Goal: Transaction & Acquisition: Purchase product/service

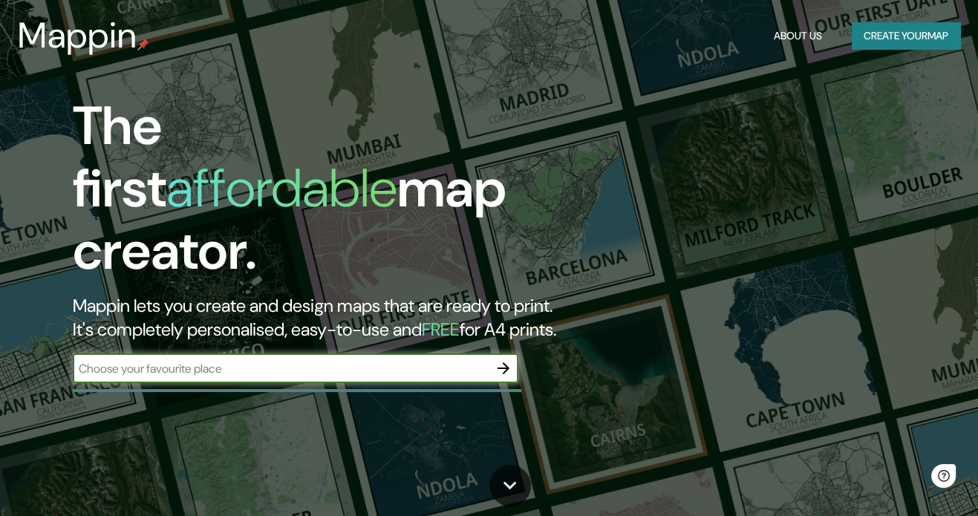
click at [238, 360] on input "text" at bounding box center [281, 368] width 416 height 17
type input "cobija"
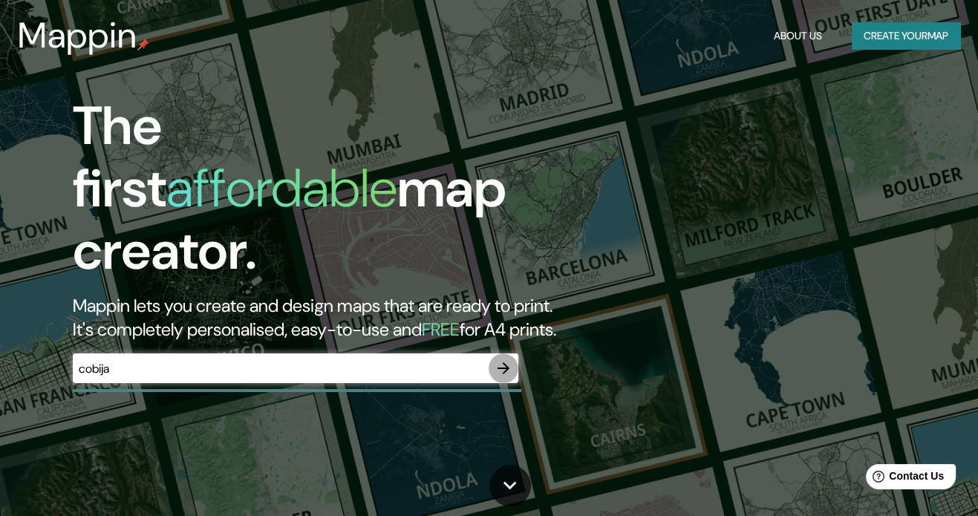
click at [505, 360] on icon "button" at bounding box center [504, 369] width 18 height 18
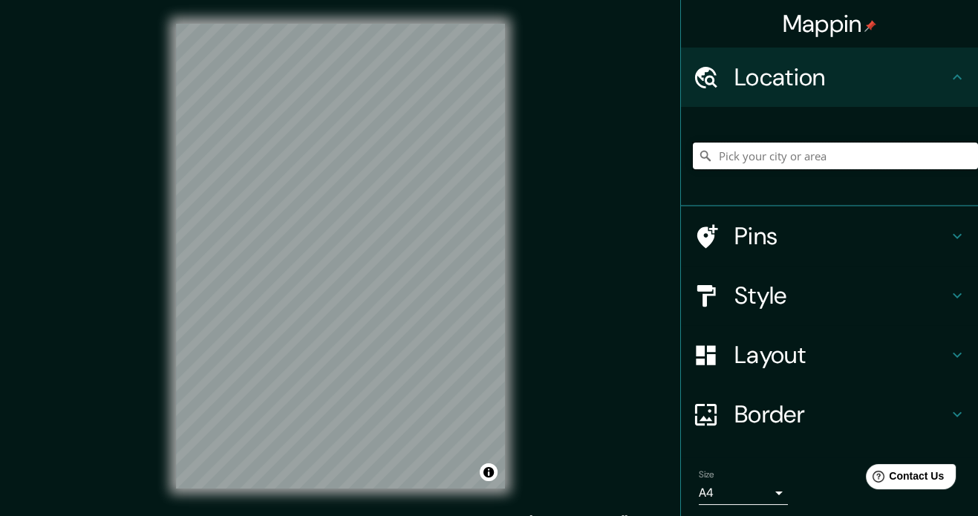
click at [773, 159] on input "Pick your city or area" at bounding box center [835, 156] width 285 height 27
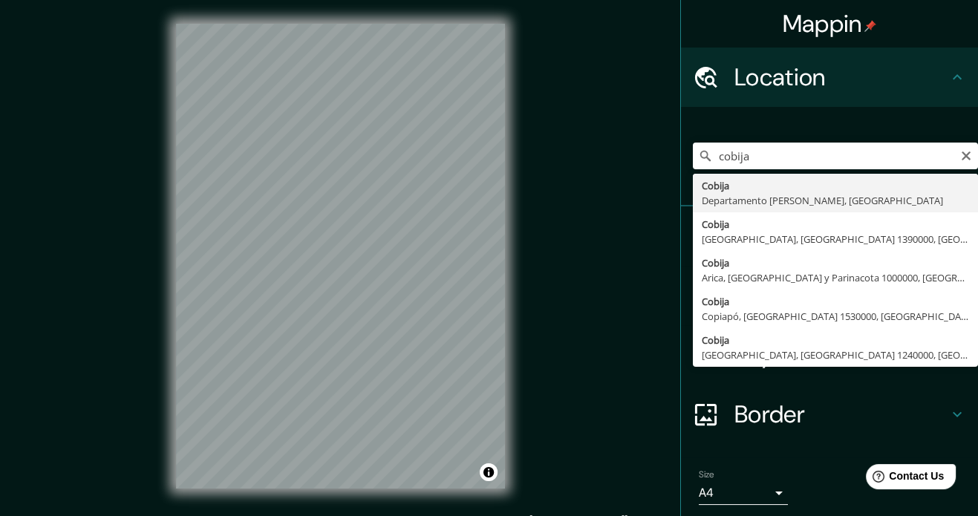
type input "Cobija, Departamento [PERSON_NAME], [GEOGRAPHIC_DATA]"
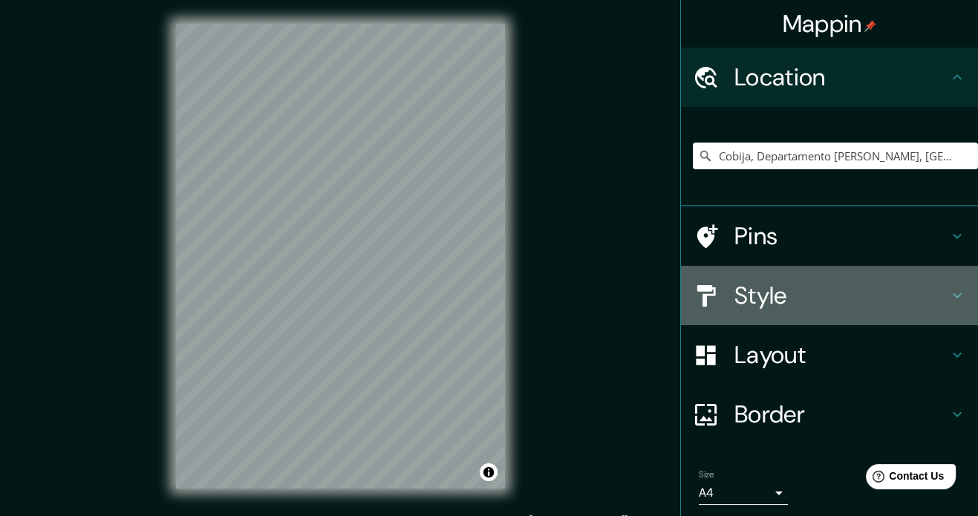
click at [767, 281] on h4 "Style" at bounding box center [842, 296] width 214 height 30
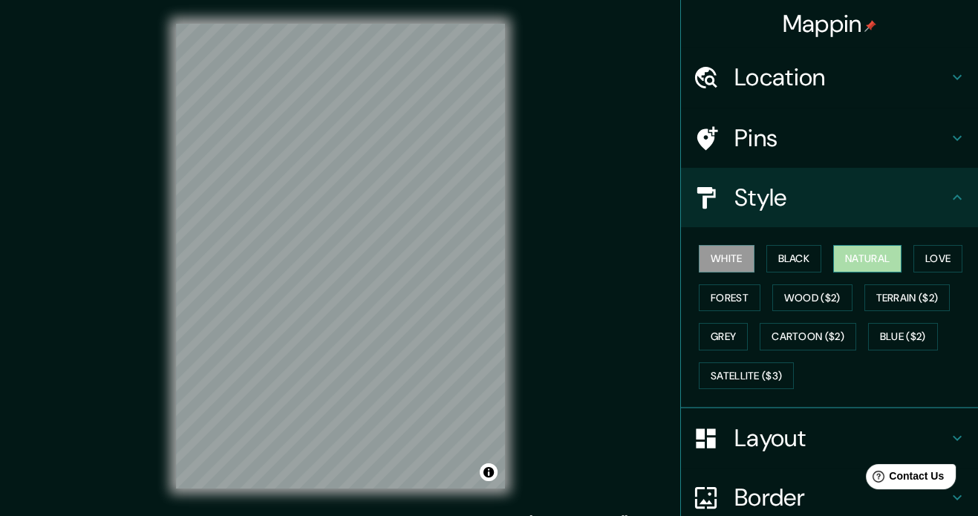
click at [854, 266] on button "Natural" at bounding box center [868, 258] width 68 height 27
click at [745, 302] on button "Forest" at bounding box center [730, 298] width 62 height 27
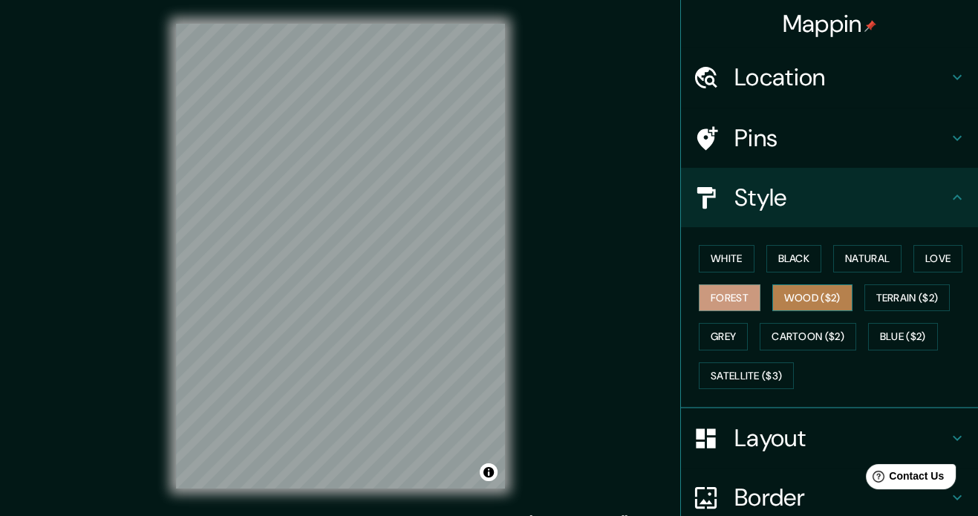
click at [790, 302] on button "Wood ($2)" at bounding box center [813, 298] width 80 height 27
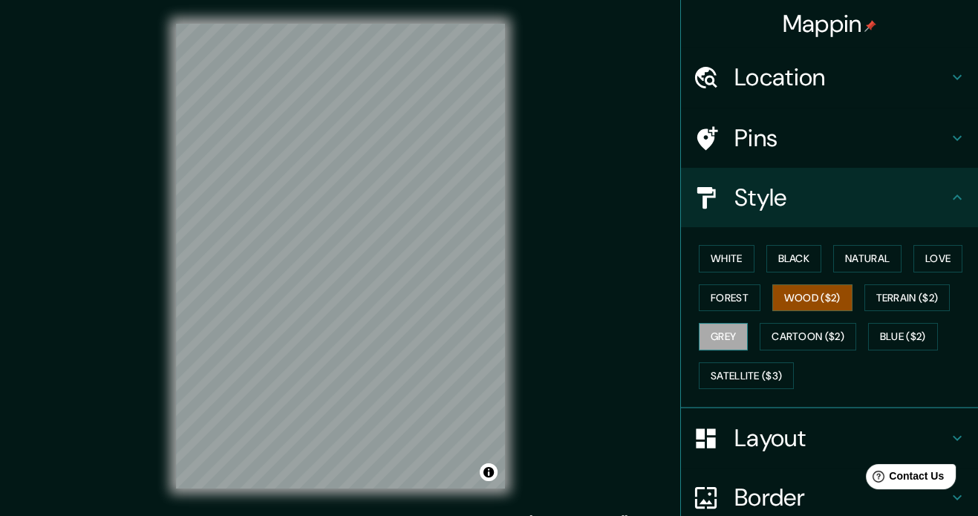
click at [719, 332] on button "Grey" at bounding box center [723, 336] width 49 height 27
click at [922, 259] on button "Love" at bounding box center [938, 258] width 49 height 27
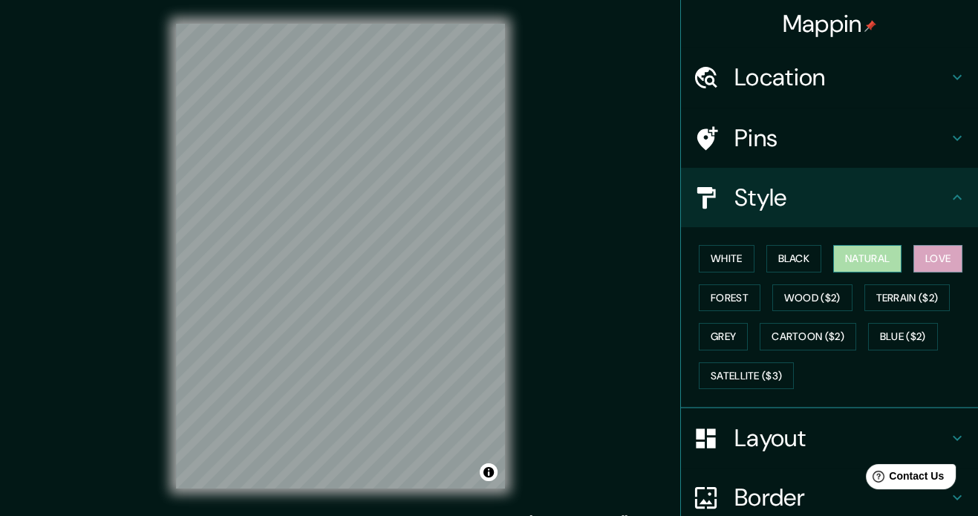
click at [836, 262] on button "Natural" at bounding box center [868, 258] width 68 height 27
click at [890, 192] on h4 "Style" at bounding box center [842, 198] width 214 height 30
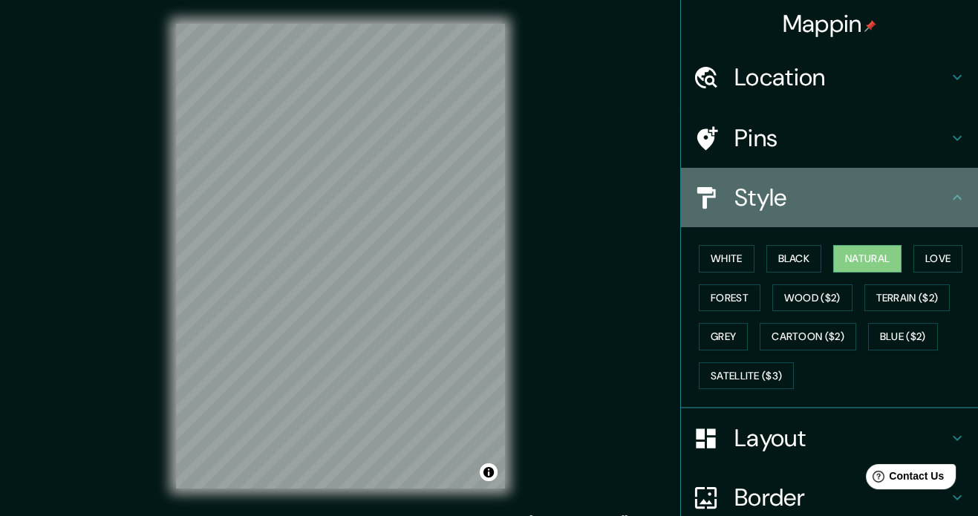
click at [953, 196] on icon at bounding box center [957, 197] width 9 height 5
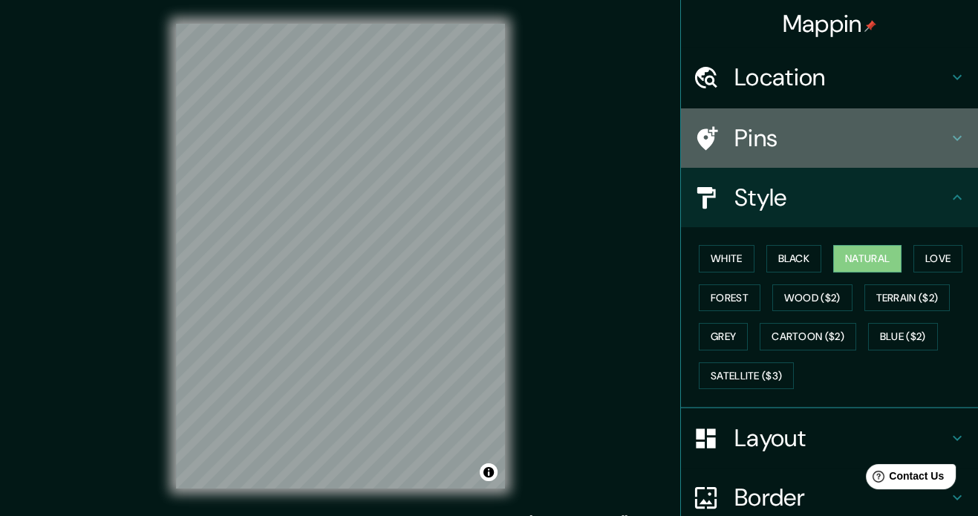
click at [927, 154] on div "Pins" at bounding box center [829, 137] width 297 height 59
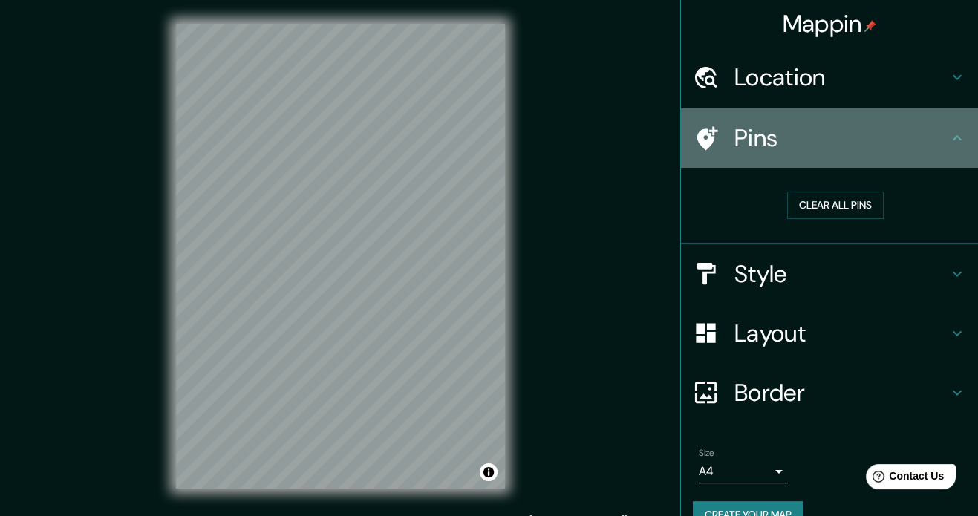
click at [927, 154] on div "Pins" at bounding box center [829, 137] width 297 height 59
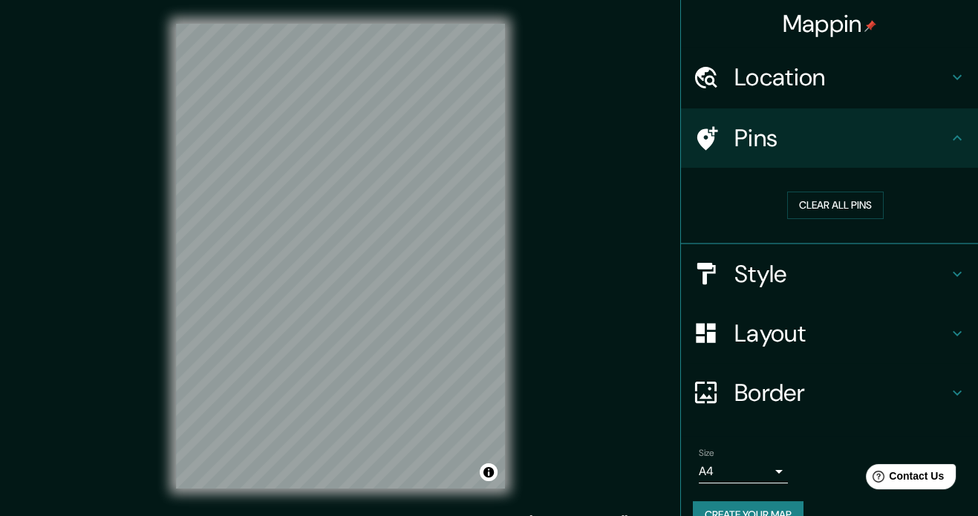
click at [822, 348] on div "Layout" at bounding box center [829, 333] width 297 height 59
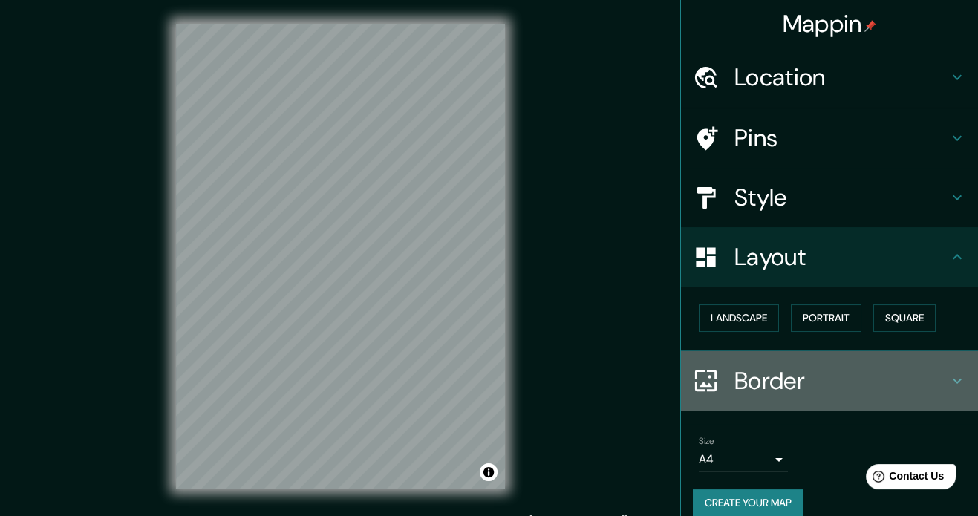
click at [790, 377] on h4 "Border" at bounding box center [842, 381] width 214 height 30
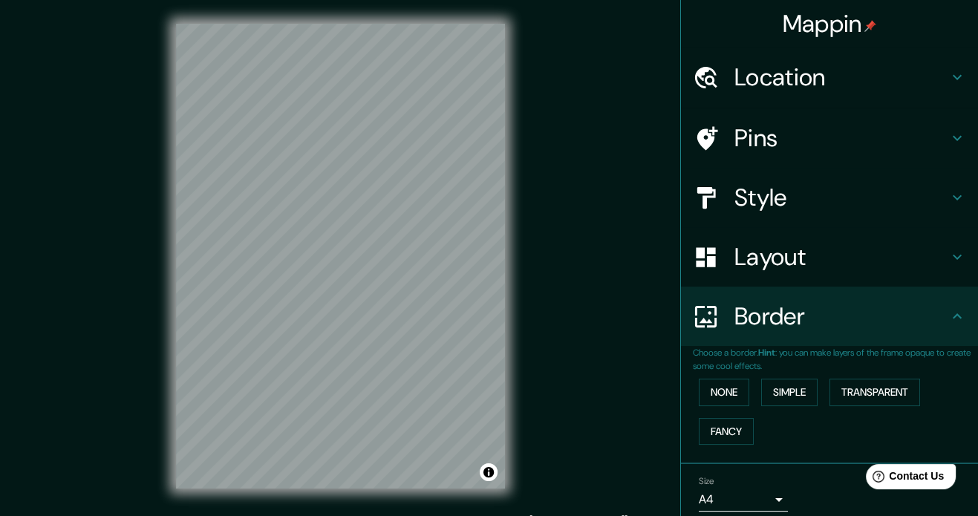
scroll to position [56, 0]
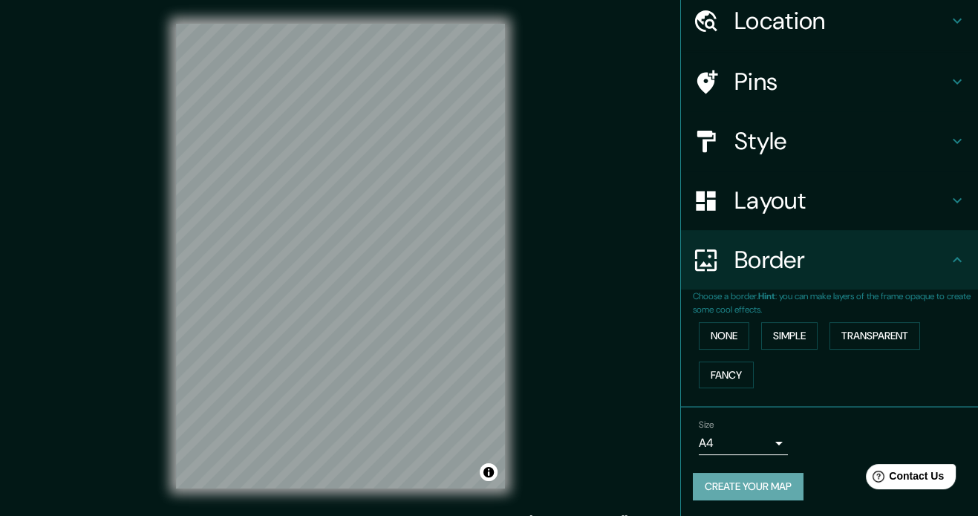
click at [754, 475] on button "Create your map" at bounding box center [748, 486] width 111 height 27
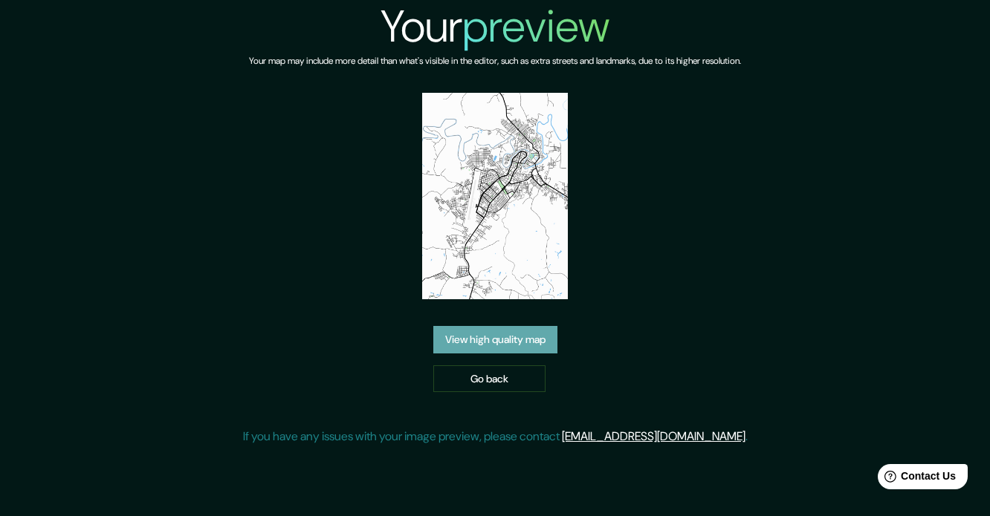
click at [520, 341] on link "View high quality map" at bounding box center [495, 339] width 124 height 27
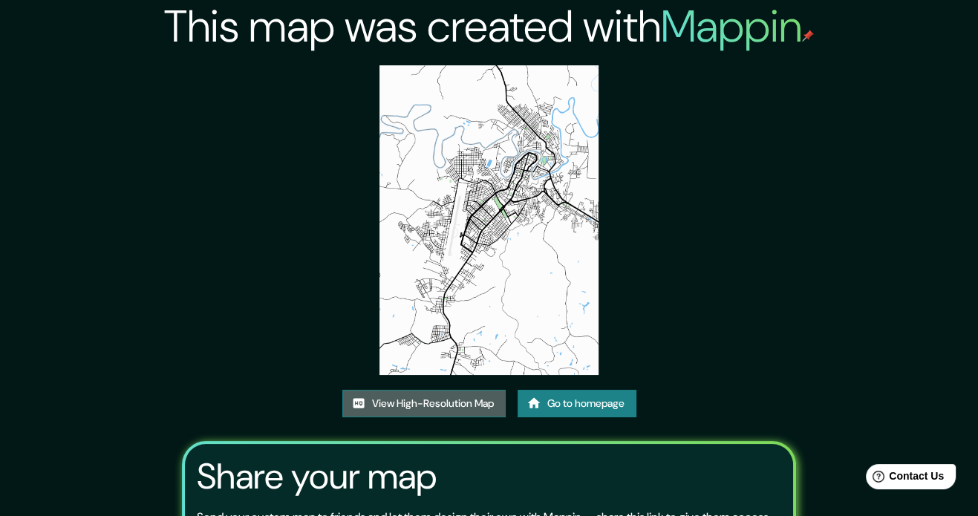
click at [493, 408] on link "View High-Resolution Map" at bounding box center [423, 403] width 163 height 27
